Goal: Task Accomplishment & Management: Manage account settings

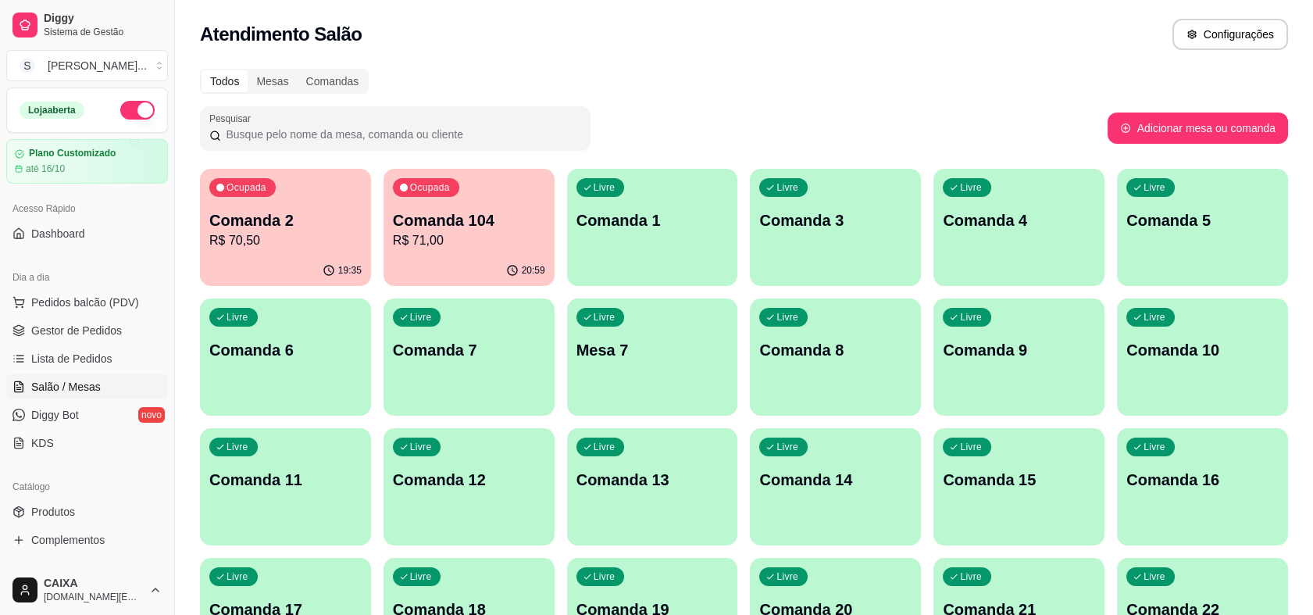
click at [438, 213] on p "Comanda 104" at bounding box center [469, 220] width 152 height 22
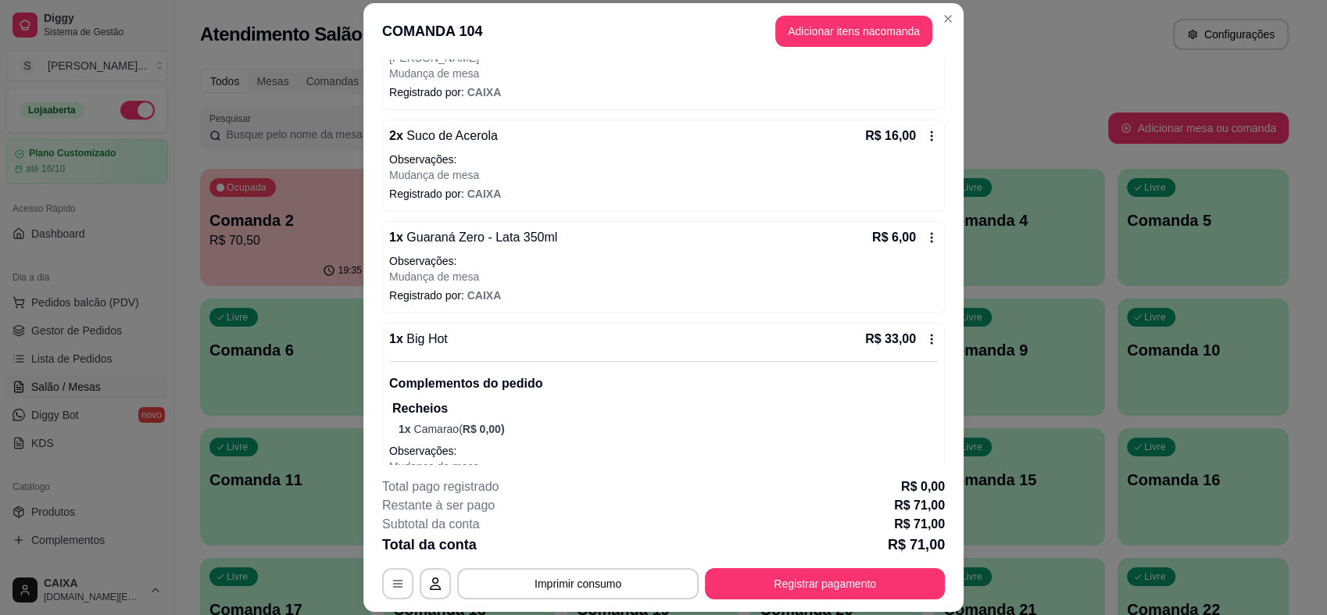
scroll to position [390, 0]
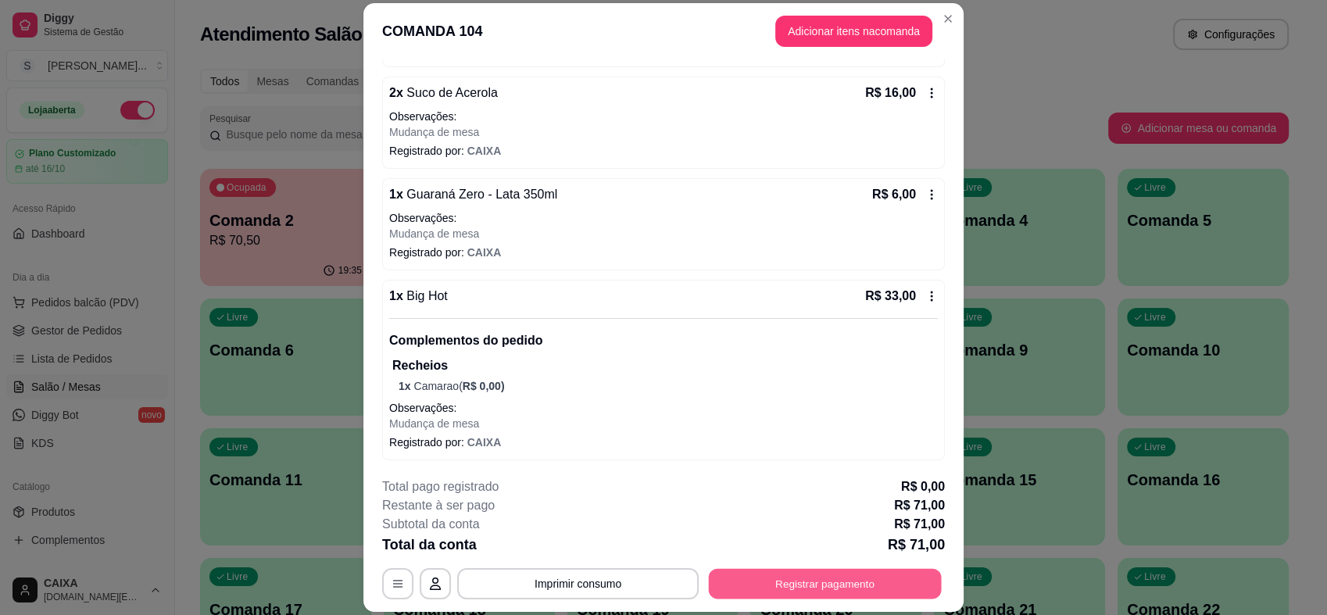
click at [849, 575] on button "Registrar pagamento" at bounding box center [825, 584] width 233 height 30
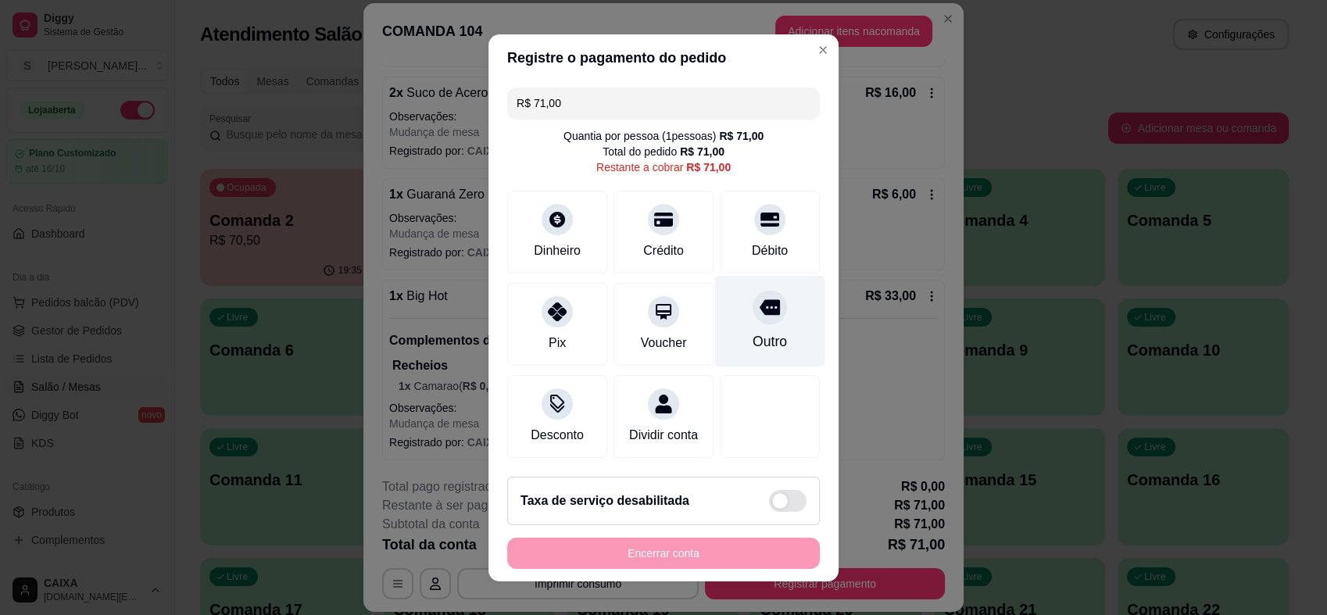
click at [752, 335] on div "Outro" at bounding box center [769, 341] width 34 height 20
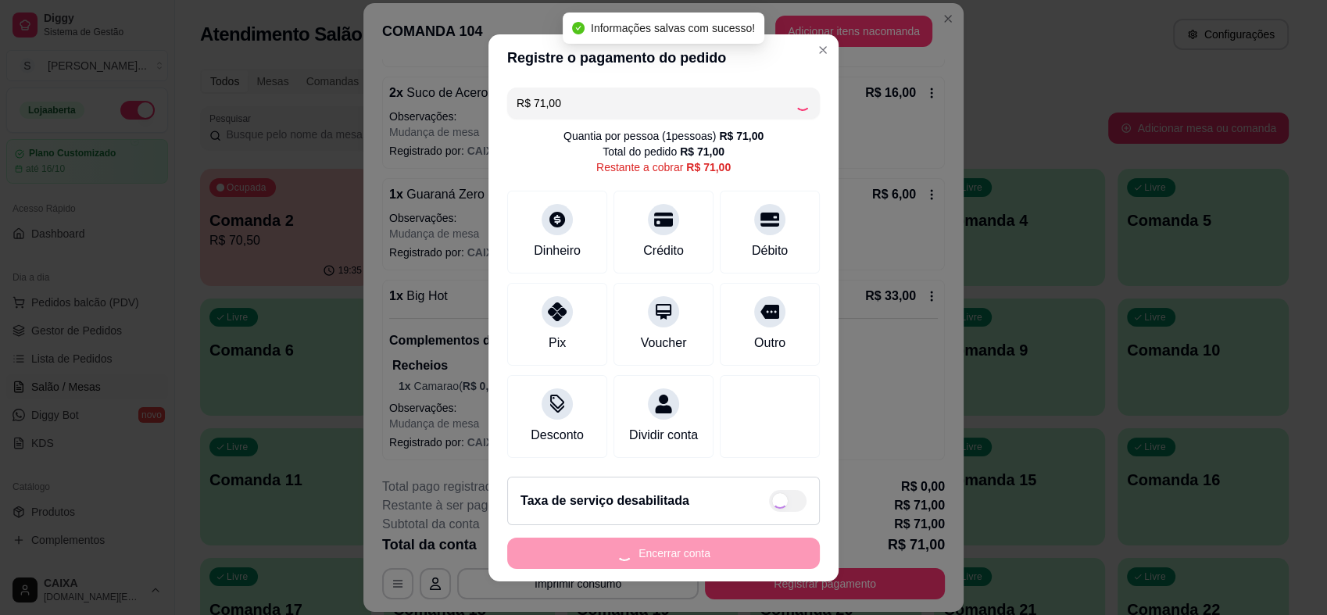
type input "R$ 0,00"
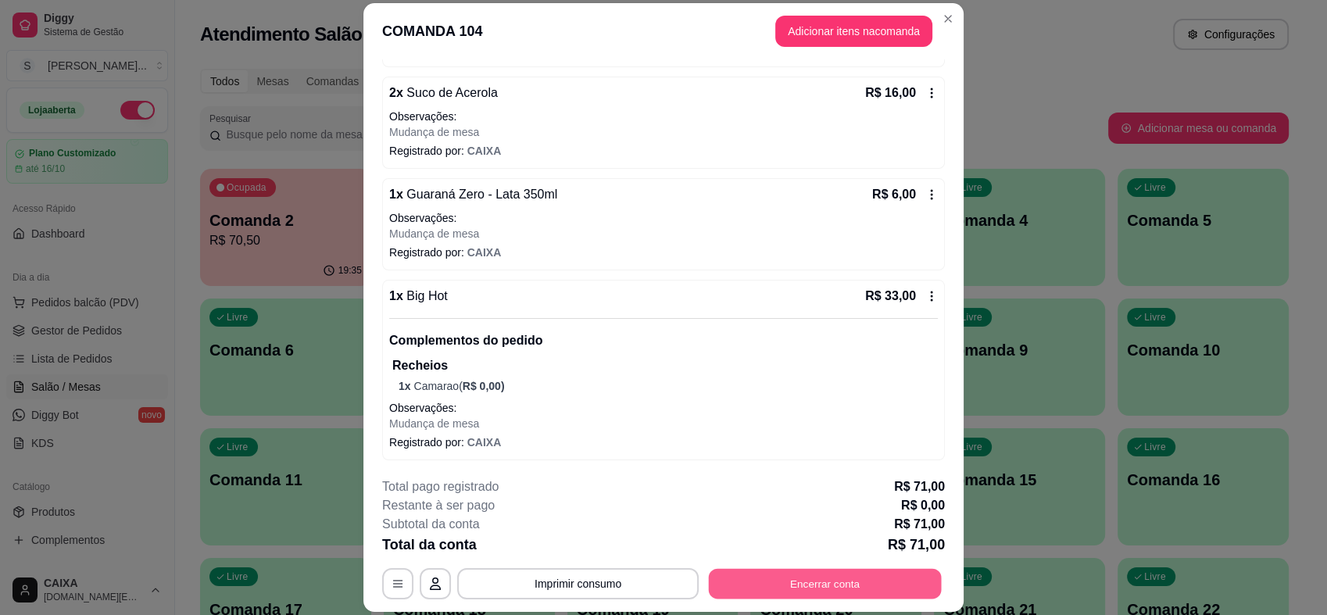
click at [778, 581] on button "Encerrar conta" at bounding box center [825, 584] width 233 height 30
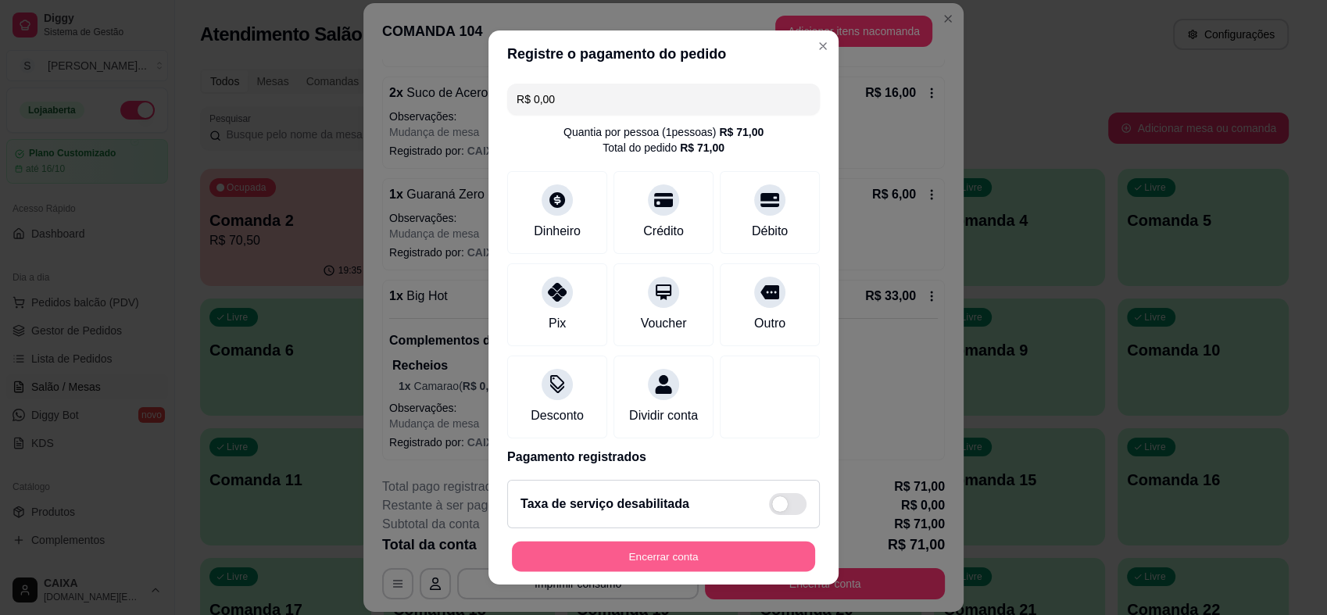
click at [765, 550] on button "Encerrar conta" at bounding box center [663, 556] width 303 height 30
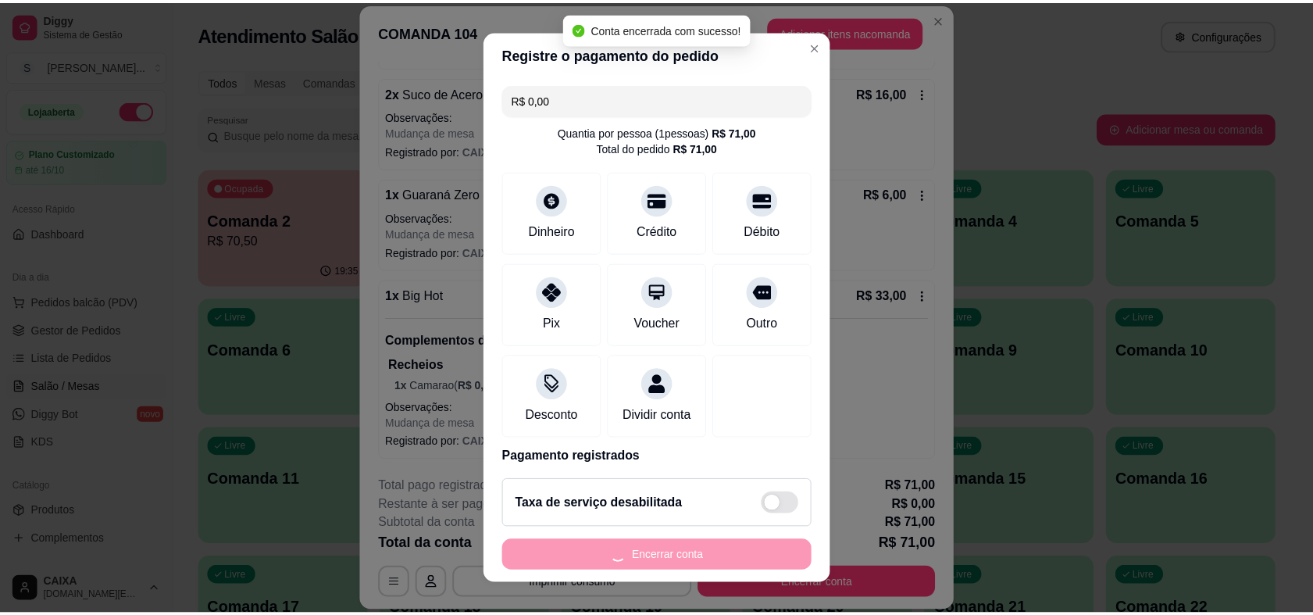
scroll to position [0, 0]
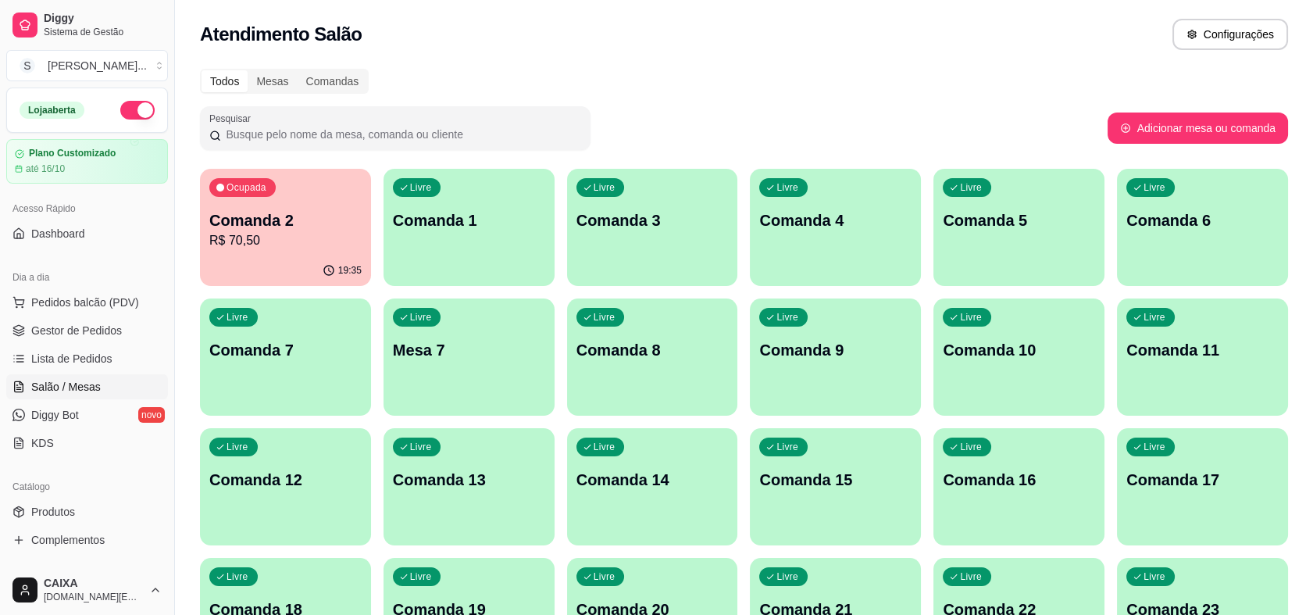
click at [285, 250] on div "Ocupada Comanda 2 R$ 70,50" at bounding box center [285, 212] width 171 height 87
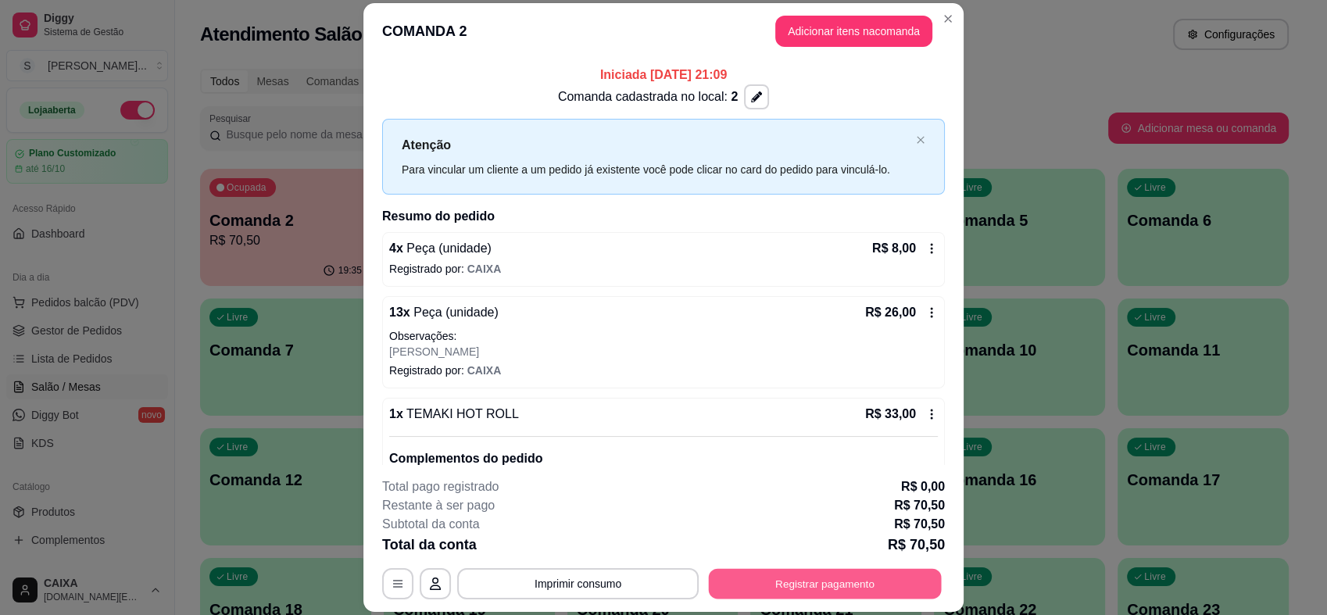
click at [838, 580] on button "Registrar pagamento" at bounding box center [825, 584] width 233 height 30
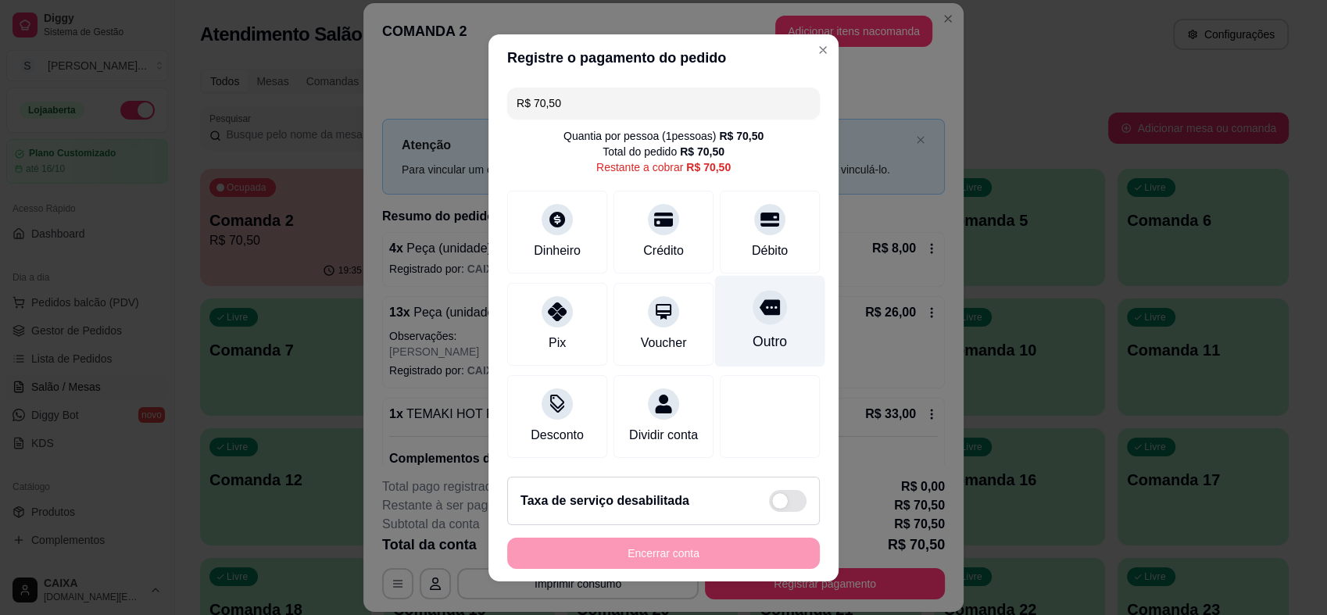
click at [752, 331] on div "Outro" at bounding box center [769, 341] width 34 height 20
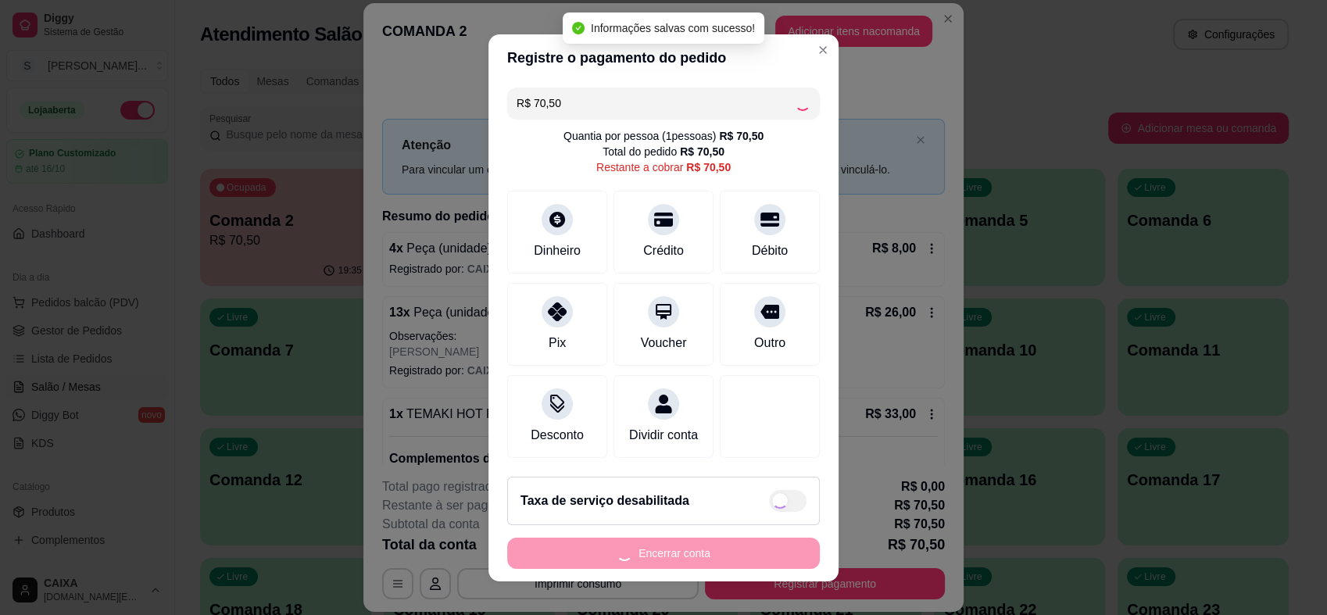
type input "R$ 0,00"
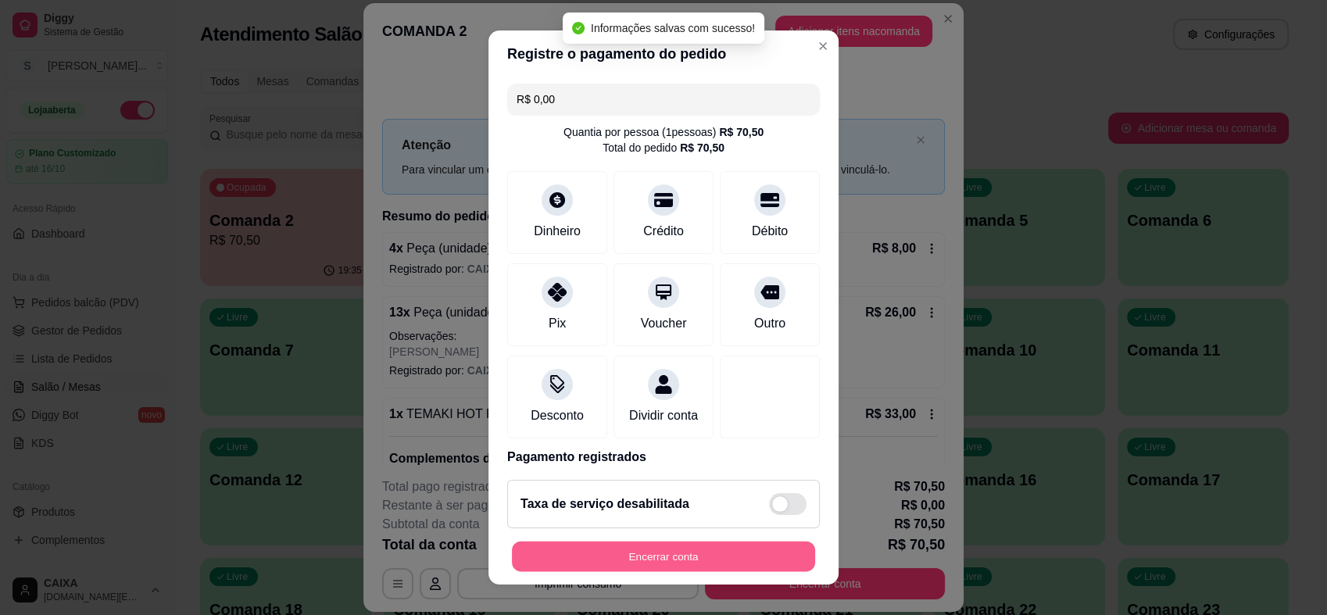
click at [750, 554] on button "Encerrar conta" at bounding box center [663, 556] width 303 height 30
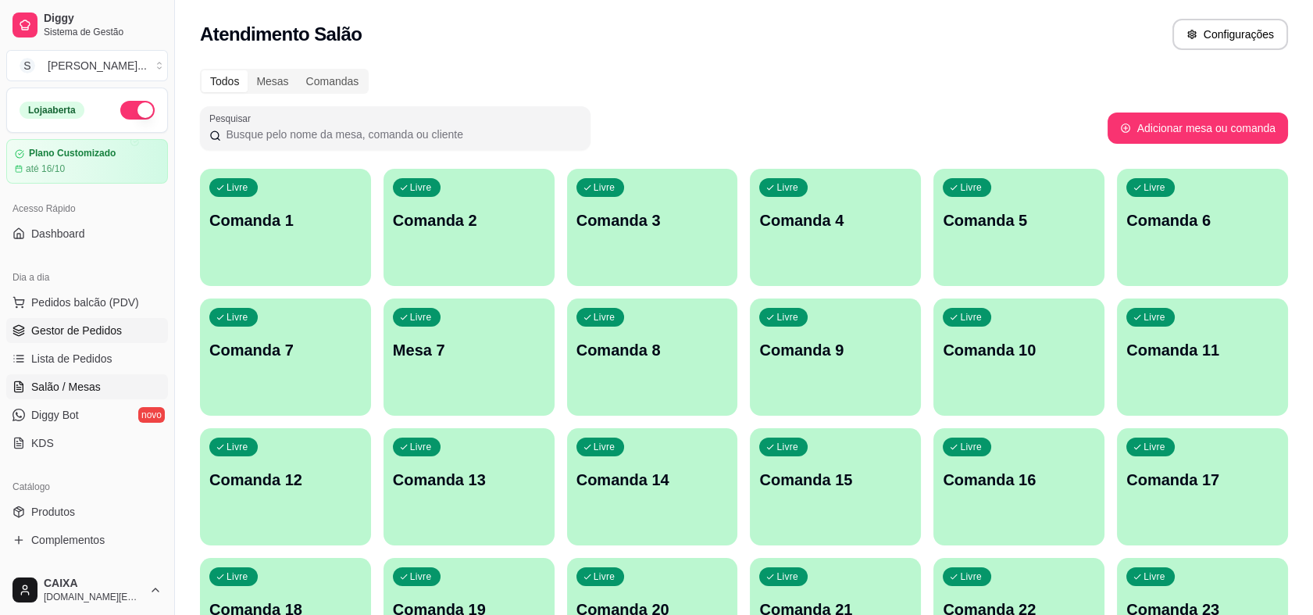
click at [95, 328] on span "Gestor de Pedidos" at bounding box center [76, 331] width 91 height 16
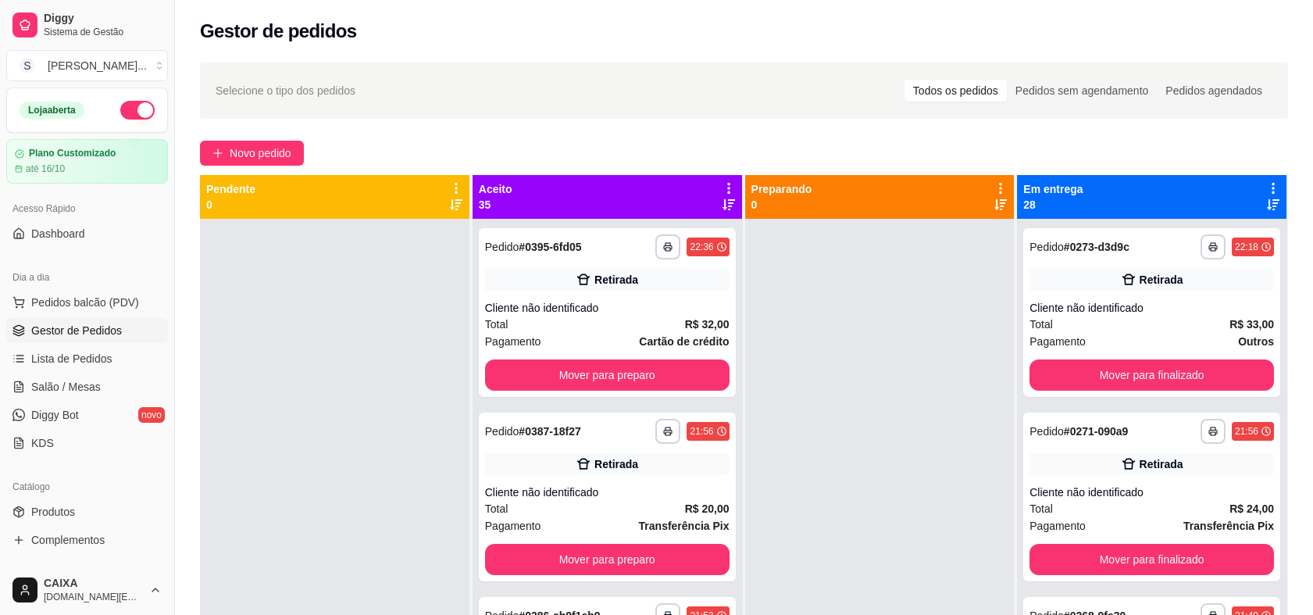
click at [722, 187] on icon at bounding box center [729, 188] width 14 height 14
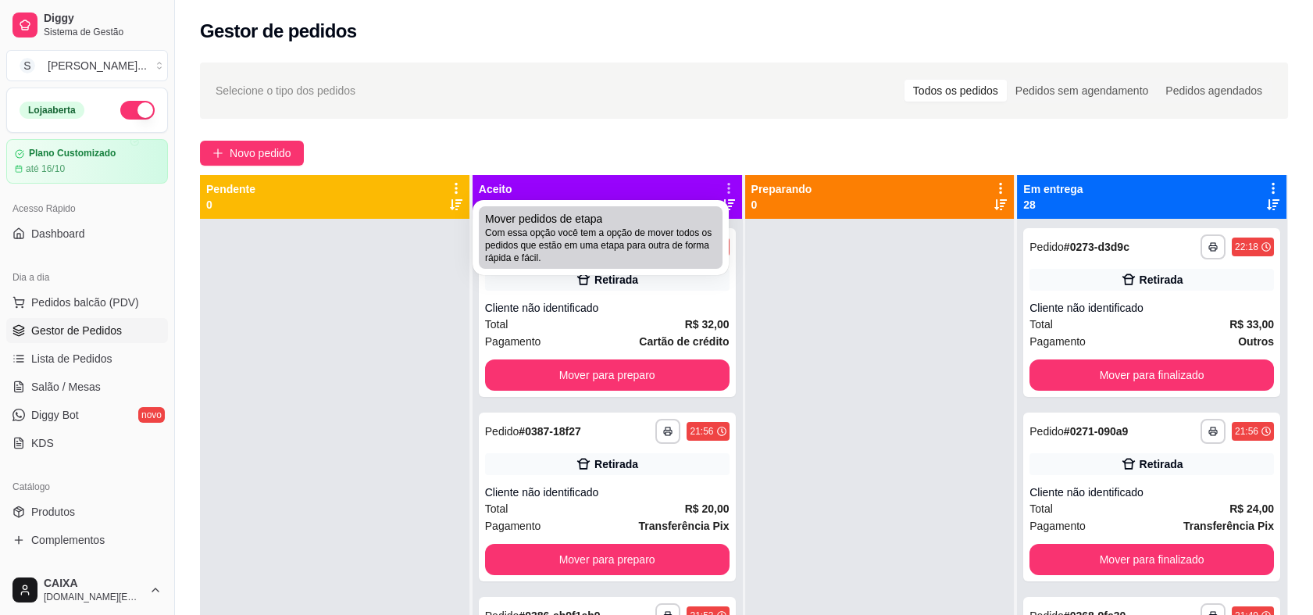
click at [619, 258] on span "Com essa opção você tem a opção de mover todos os pedidos que estão em uma etap…" at bounding box center [600, 246] width 231 height 38
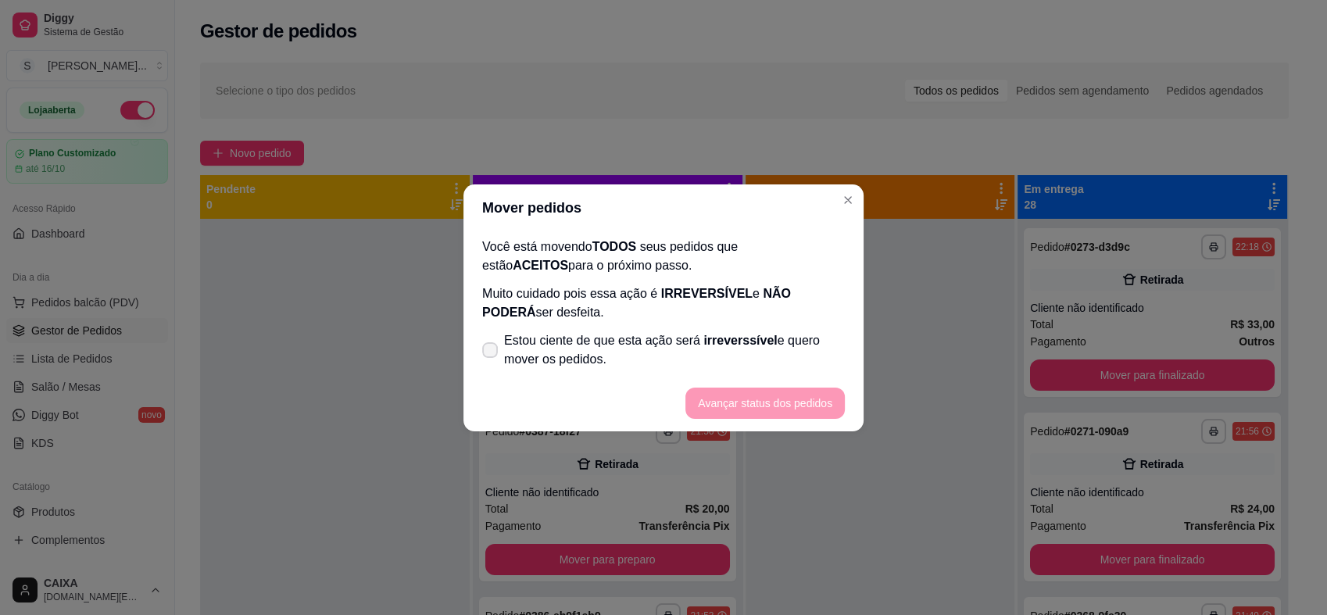
click at [579, 367] on span "Estou ciente de que esta ação será irreverssível e quero mover os pedidos." at bounding box center [674, 350] width 341 height 38
click at [491, 363] on input "Estou ciente de que esta ação será irreverssível e quero mover os pedidos." at bounding box center [486, 357] width 10 height 10
checkbox input "true"
click at [752, 409] on button "Avançar status dos pedidos" at bounding box center [764, 403] width 159 height 31
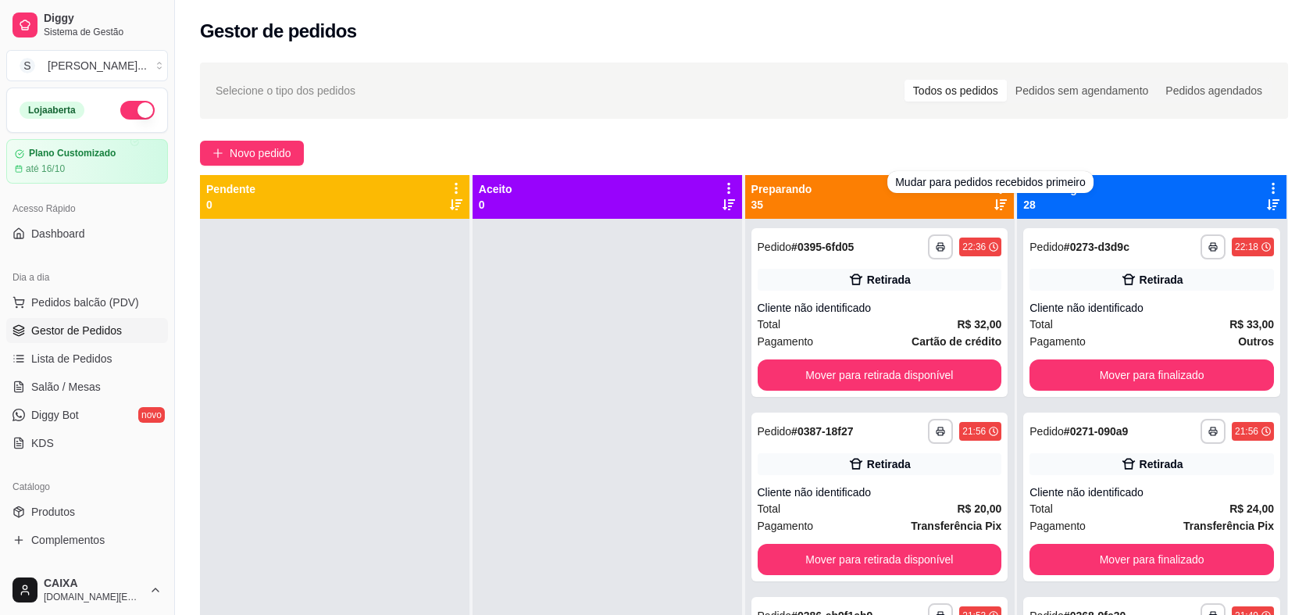
click at [976, 144] on div "Novo pedido" at bounding box center [744, 153] width 1088 height 25
click at [994, 185] on icon at bounding box center [1001, 188] width 14 height 14
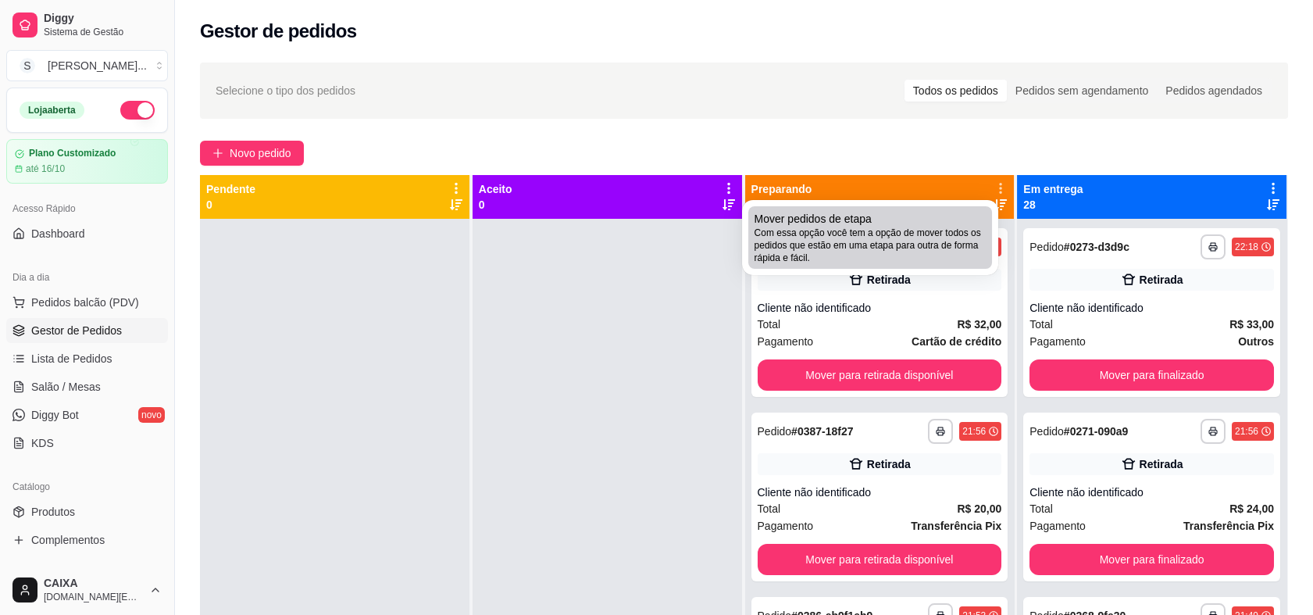
click at [929, 232] on span "Com essa opção você tem a opção de mover todos os pedidos que estão em uma etap…" at bounding box center [870, 246] width 231 height 38
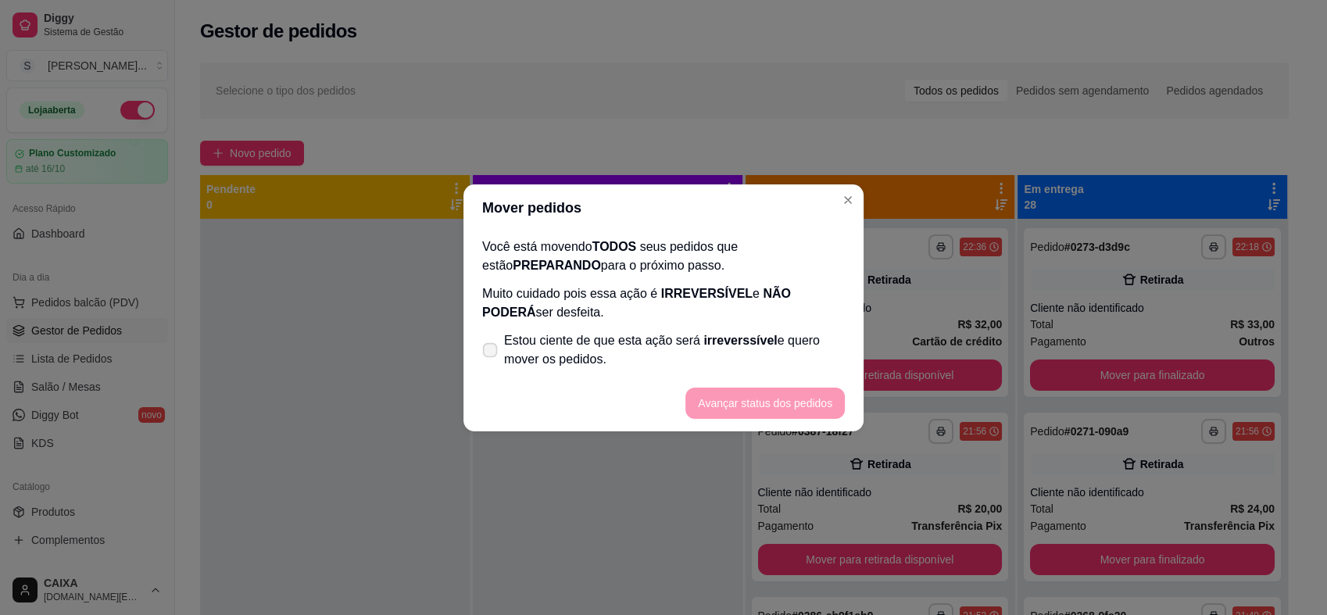
click at [641, 348] on span "Estou ciente de que esta ação será irreverssível e quero mover os pedidos." at bounding box center [674, 350] width 341 height 38
click at [491, 352] on input "Estou ciente de que esta ação será irreverssível e quero mover os pedidos." at bounding box center [486, 357] width 10 height 10
checkbox input "true"
click at [789, 396] on button "Avançar status dos pedidos" at bounding box center [765, 403] width 155 height 30
